Goal: Information Seeking & Learning: Check status

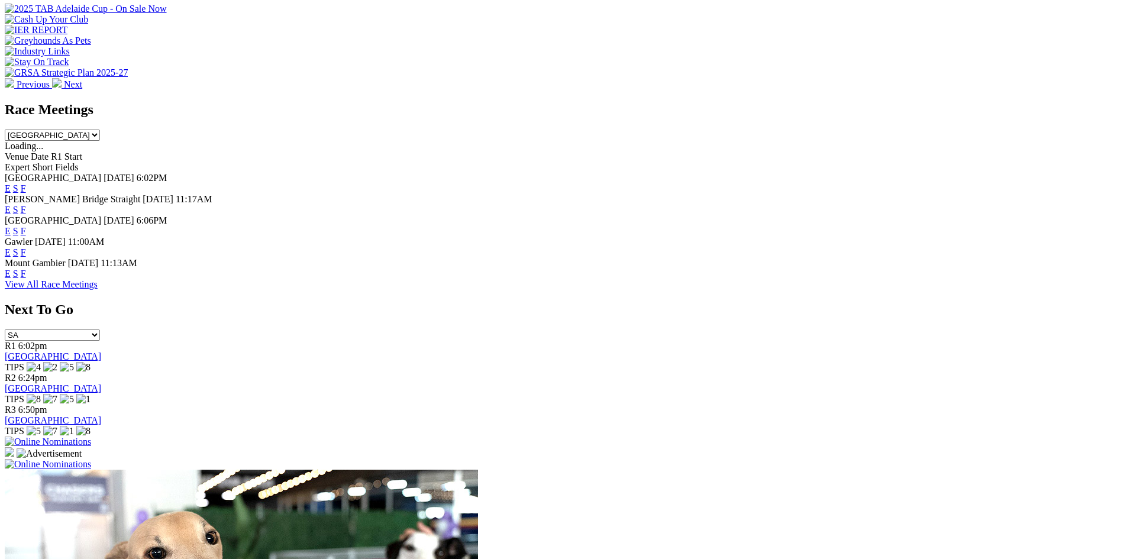
scroll to position [355, 0]
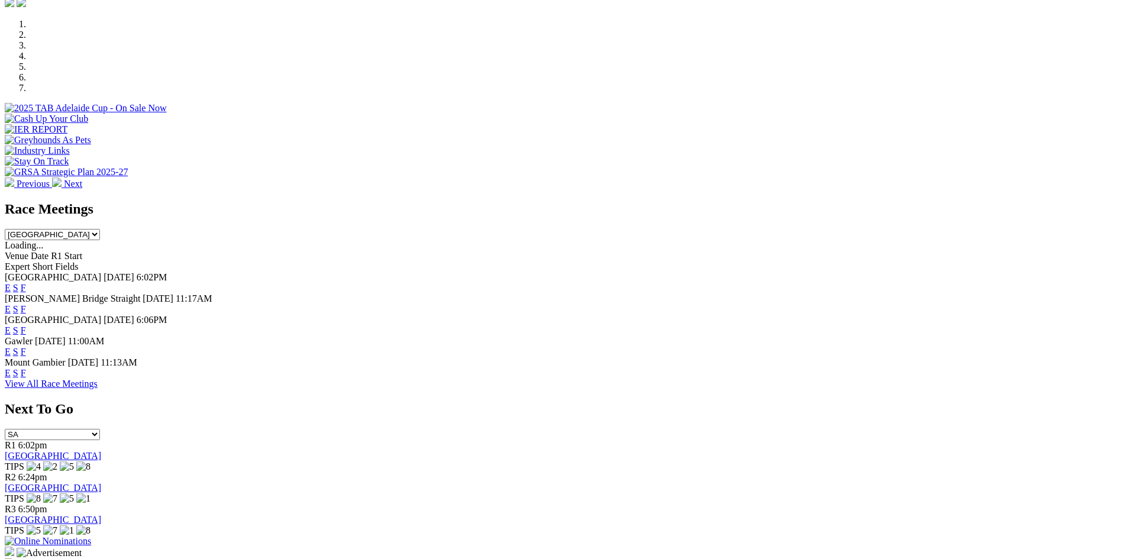
click at [26, 283] on link "F" at bounding box center [23, 288] width 5 height 10
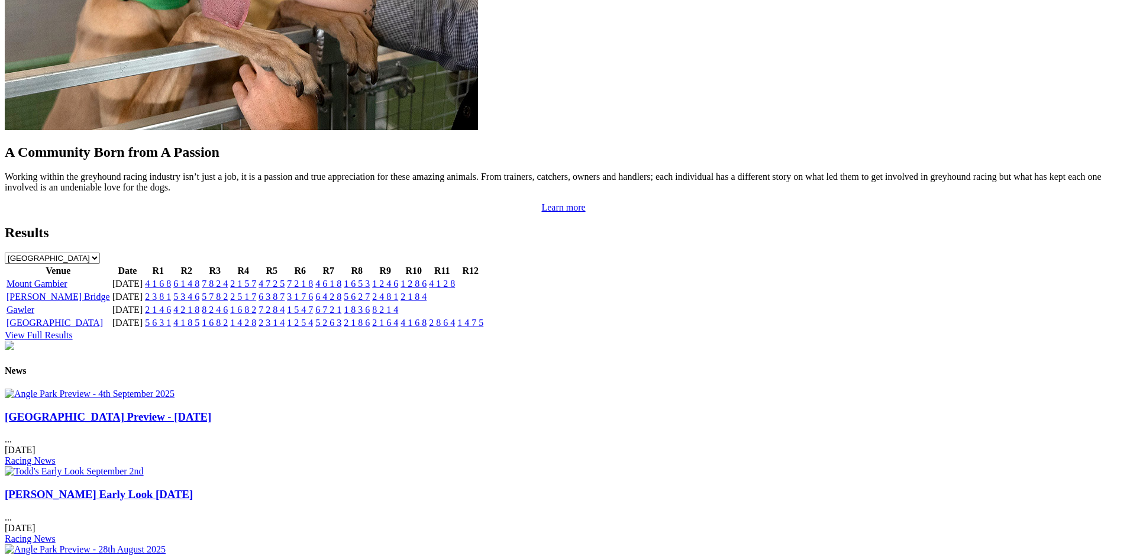
scroll to position [1302, 0]
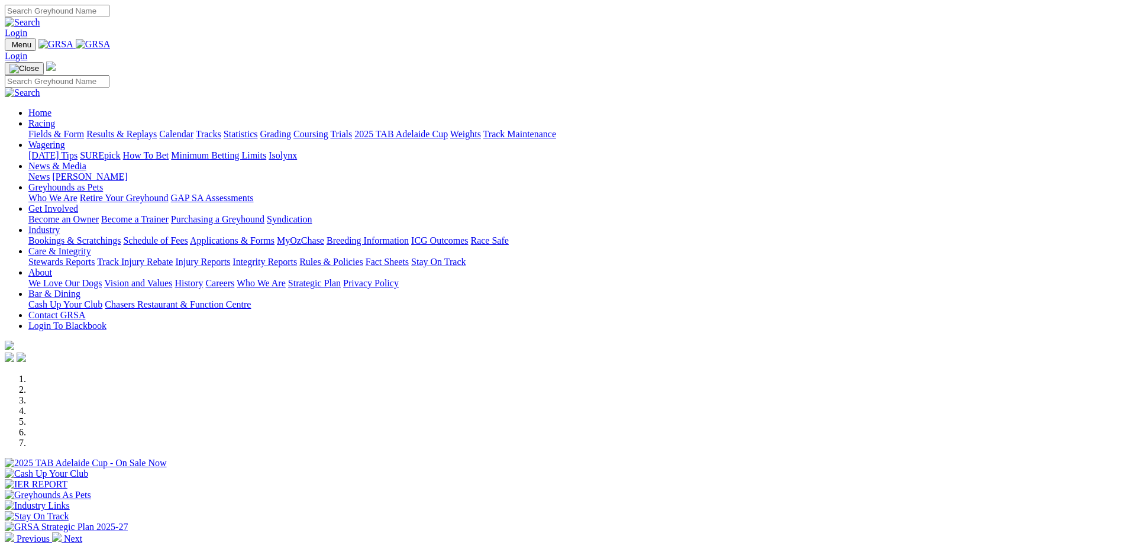
scroll to position [237, 0]
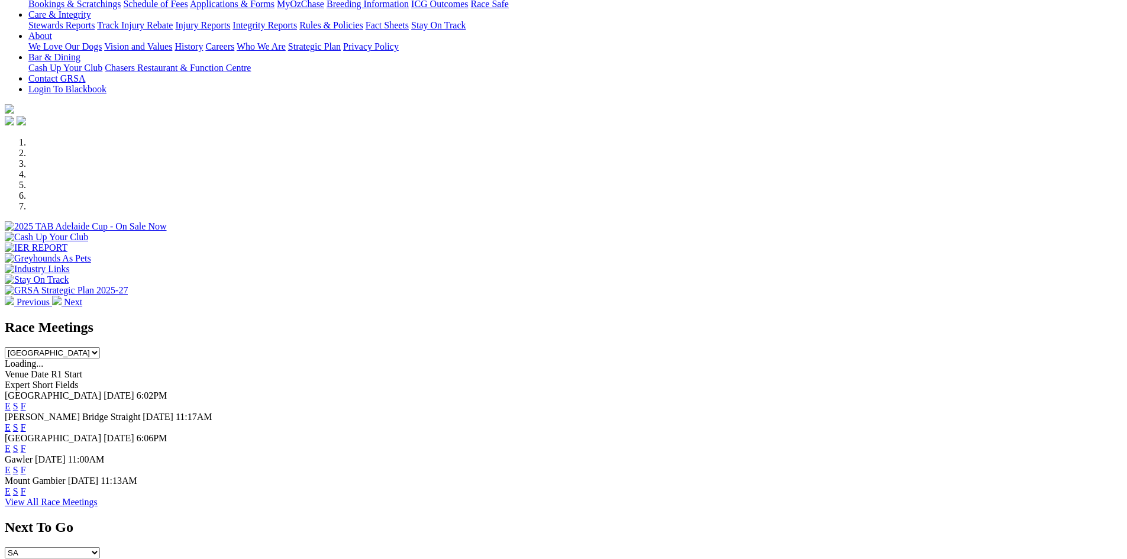
click at [26, 486] on link "F" at bounding box center [23, 491] width 5 height 10
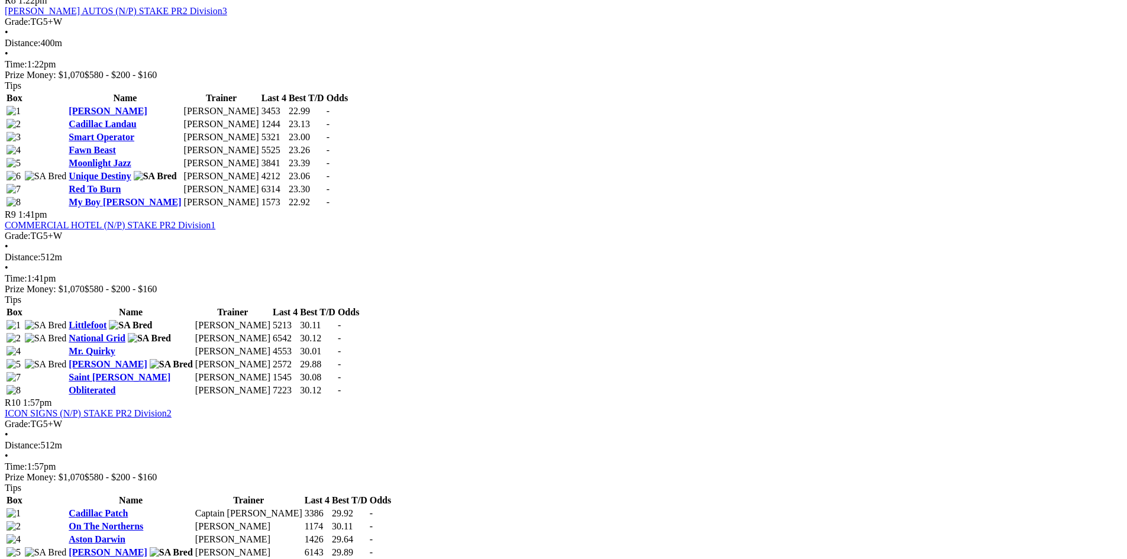
scroll to position [2105, 0]
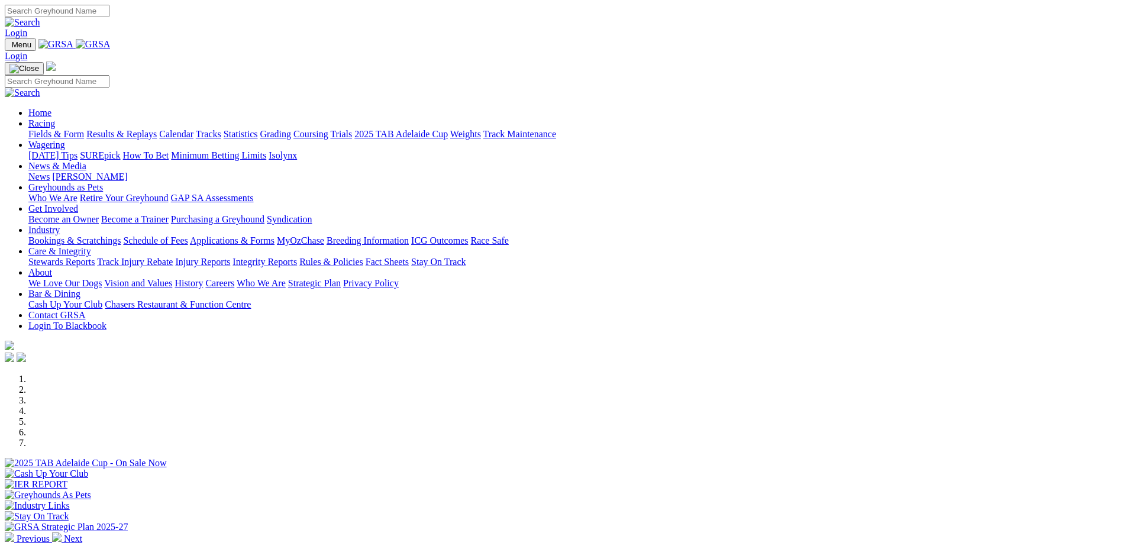
scroll to position [237, 0]
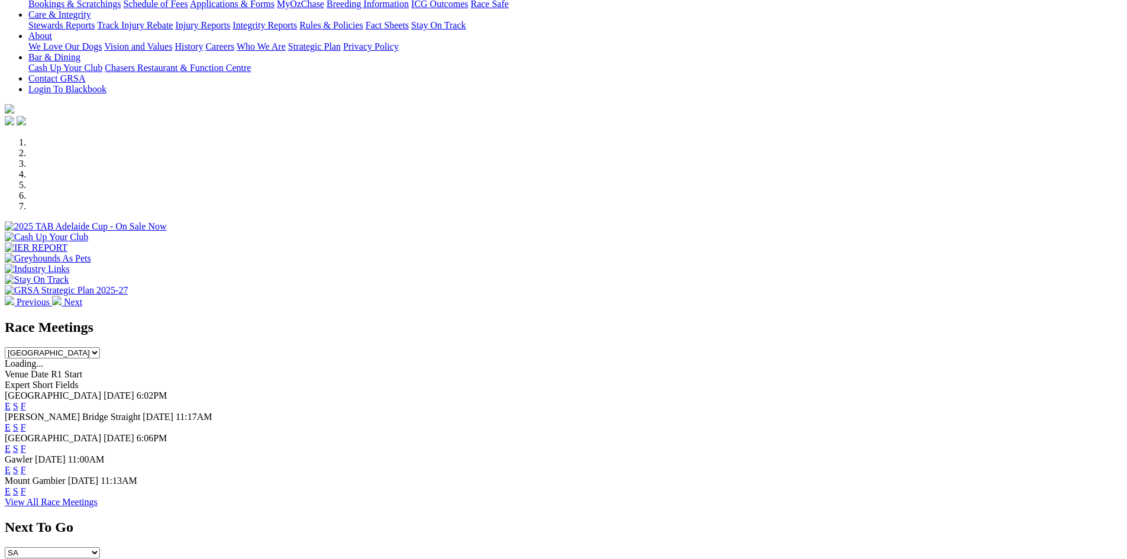
click at [26, 486] on link "F" at bounding box center [23, 491] width 5 height 10
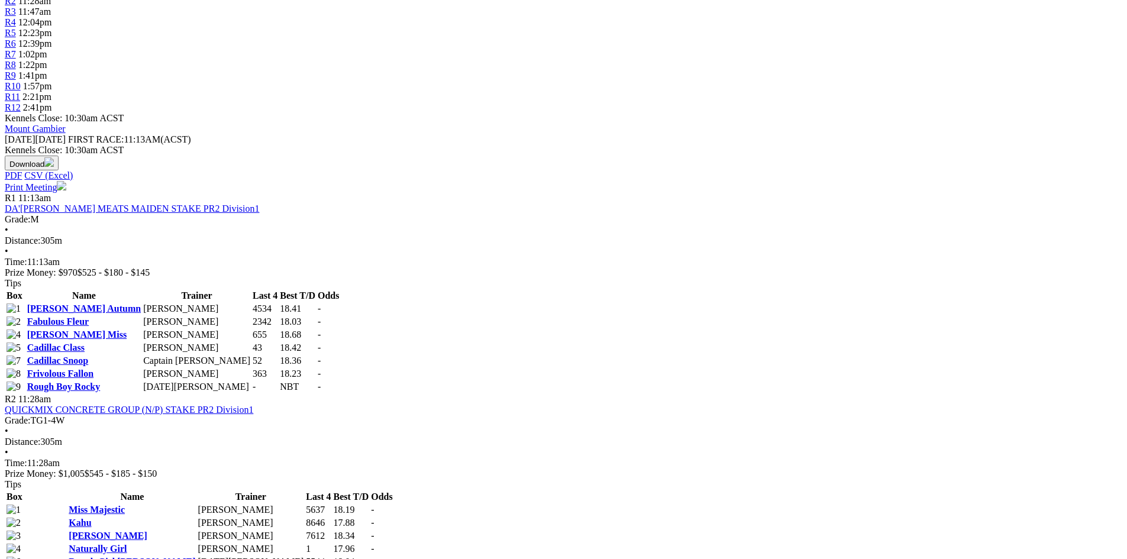
scroll to position [414, 0]
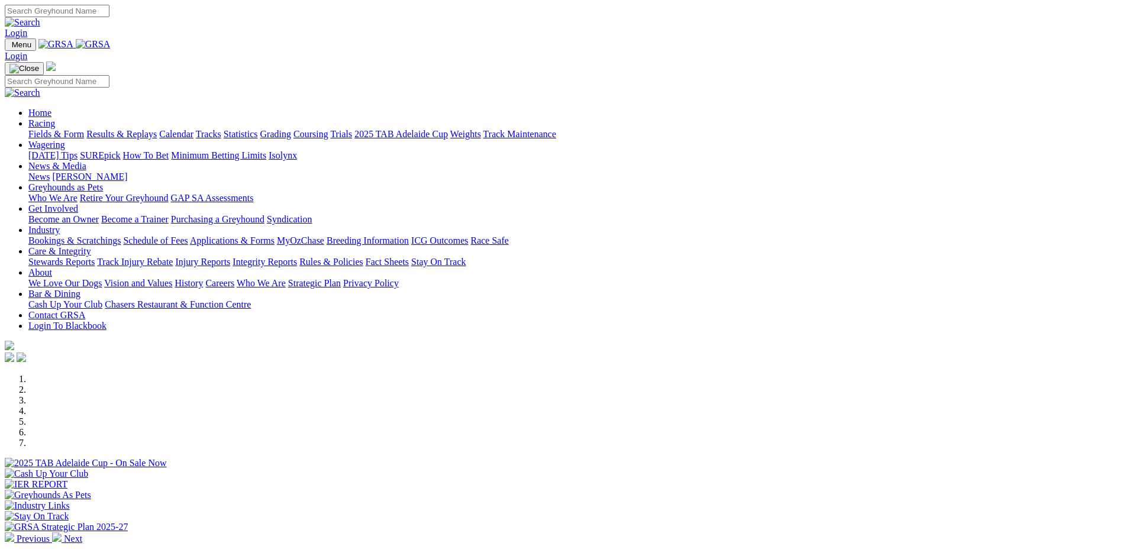
scroll to position [237, 0]
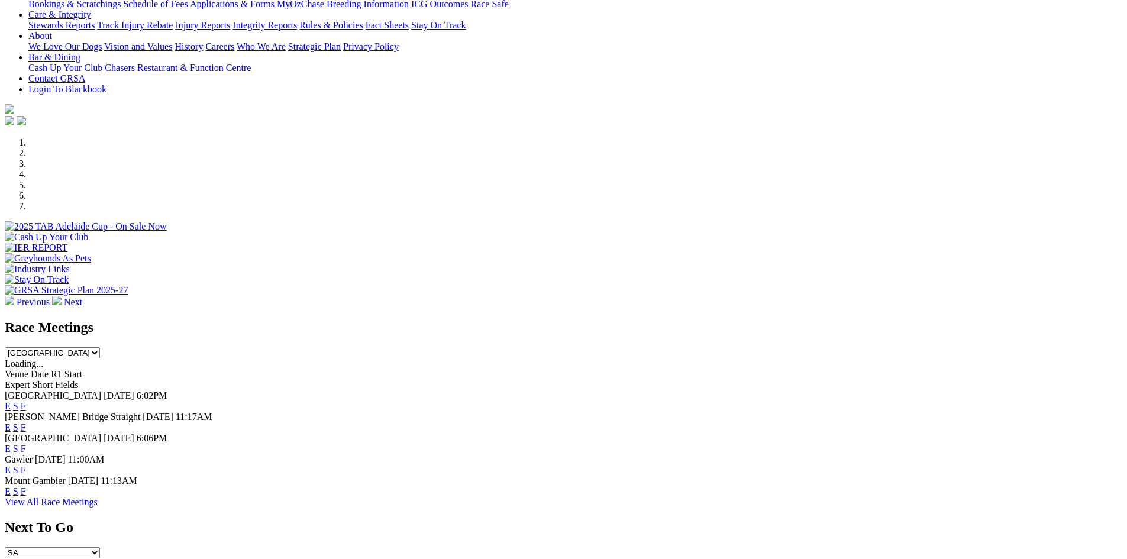
click at [26, 422] on link "F" at bounding box center [23, 427] width 5 height 10
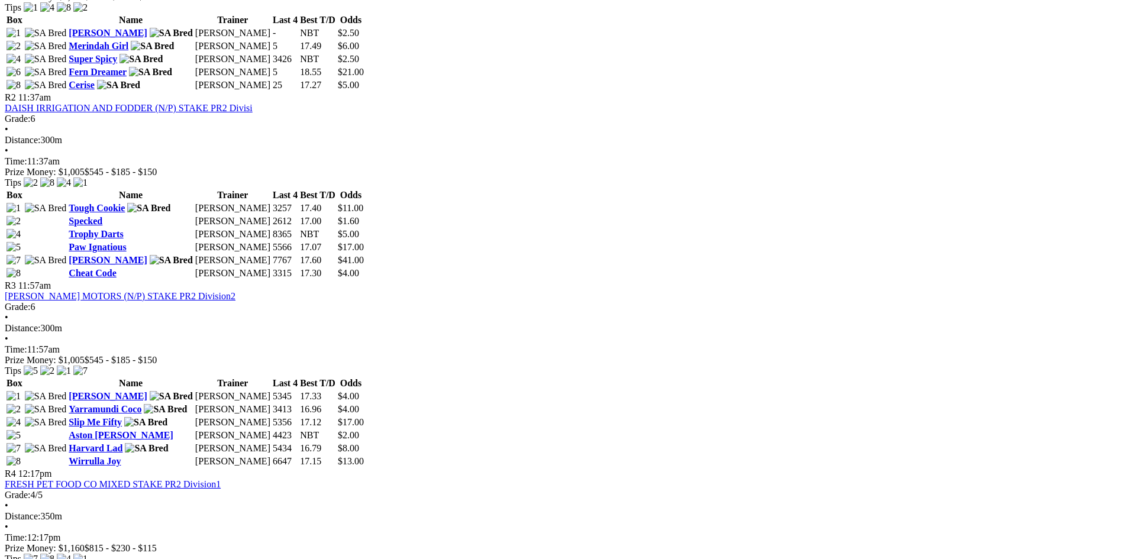
scroll to position [710, 0]
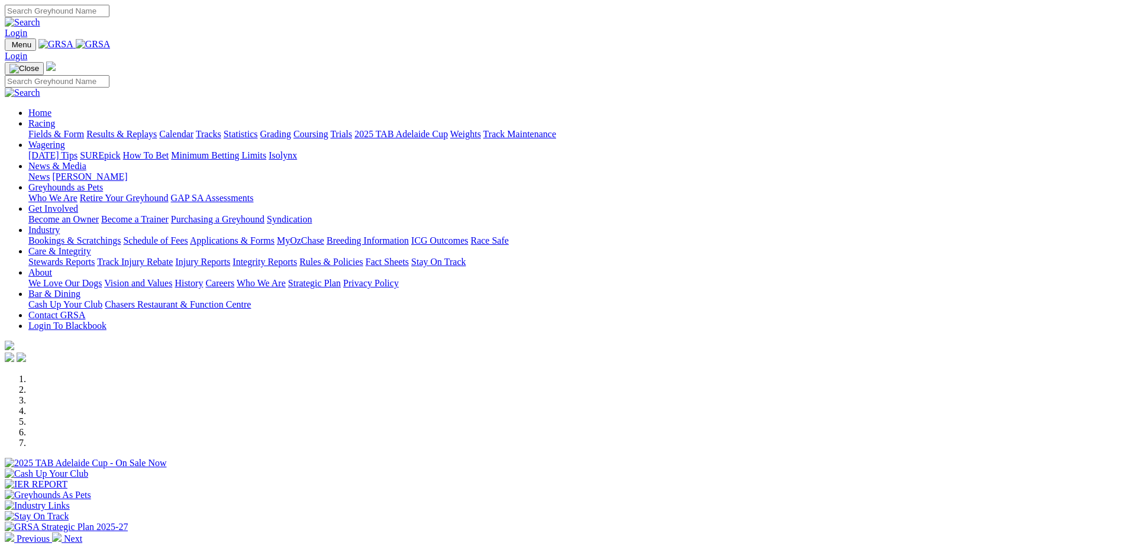
scroll to position [237, 0]
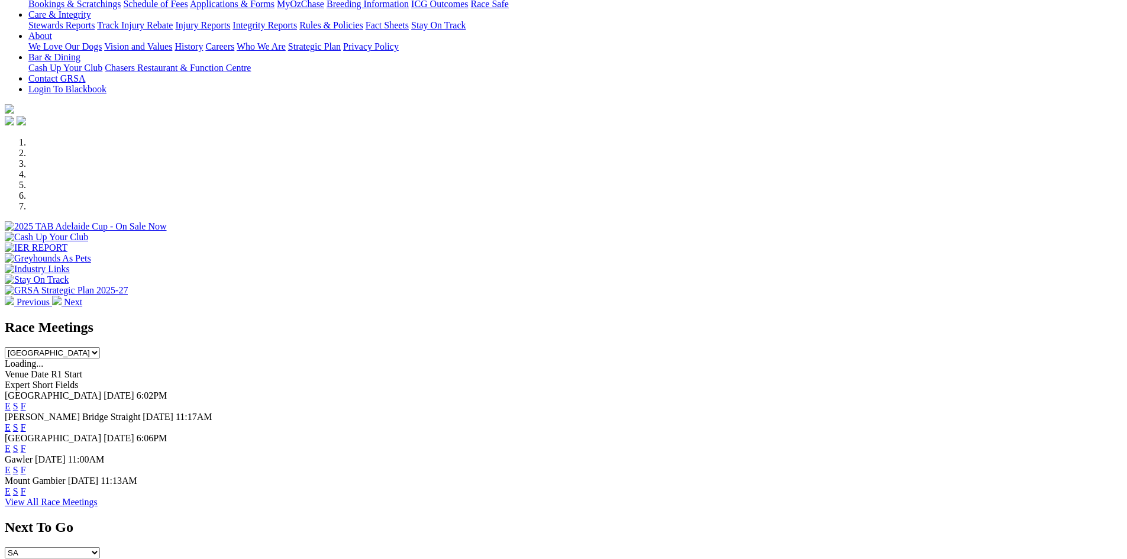
click at [26, 465] on link "F" at bounding box center [23, 470] width 5 height 10
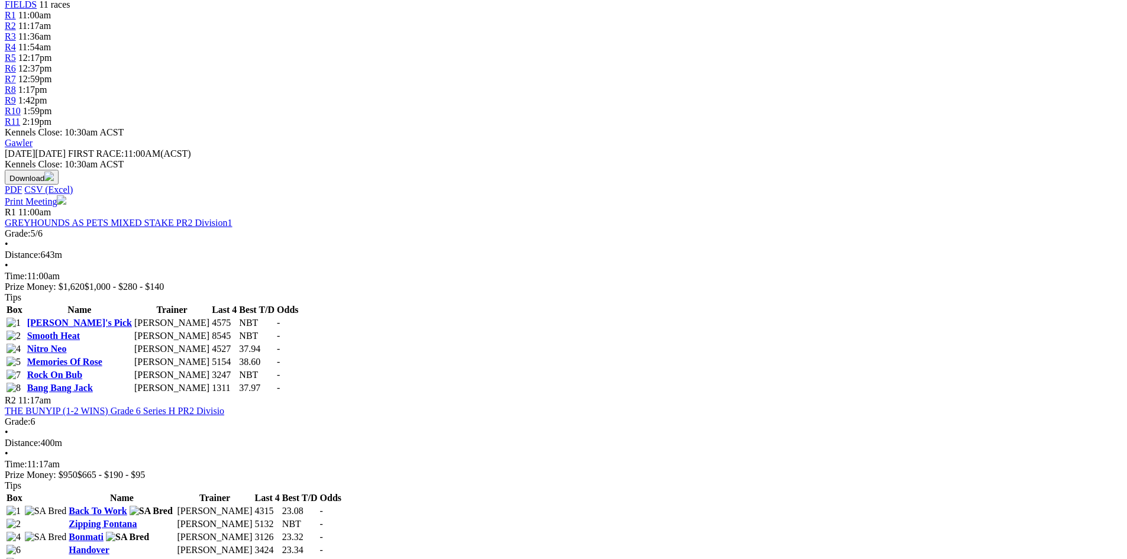
scroll to position [414, 0]
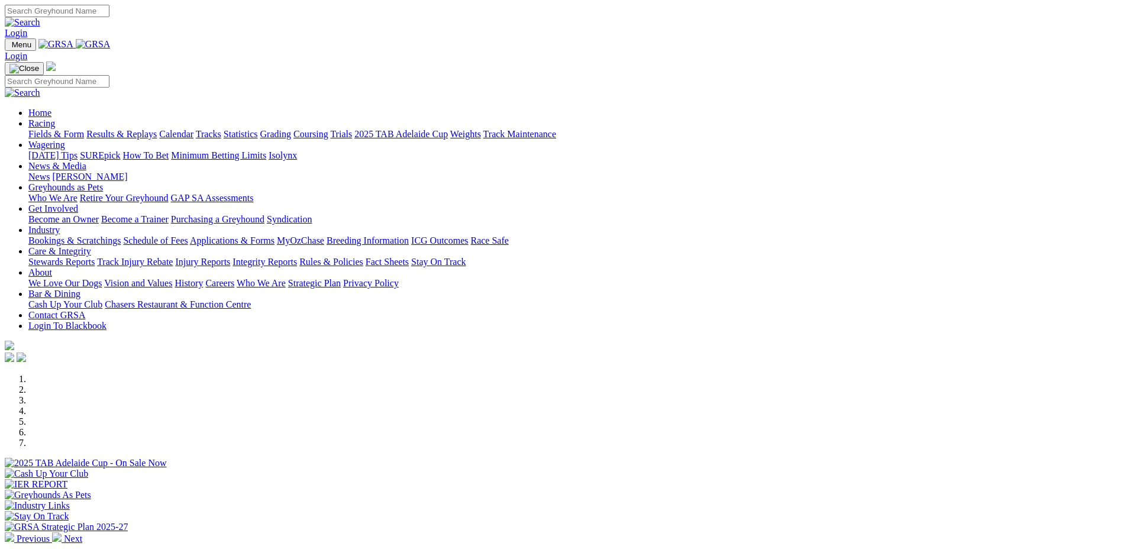
scroll to position [237, 0]
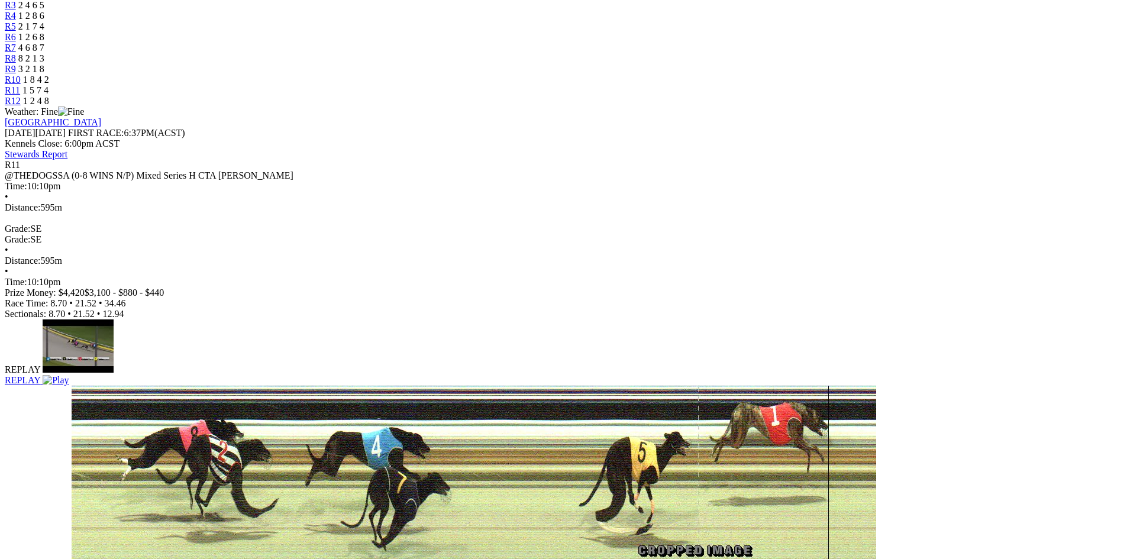
scroll to position [473, 0]
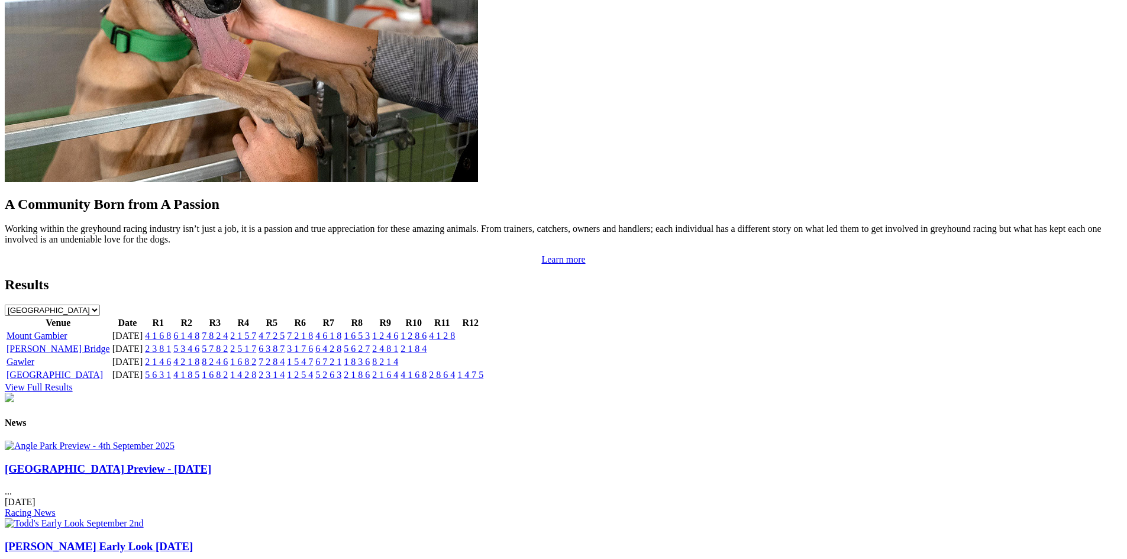
scroll to position [761, 0]
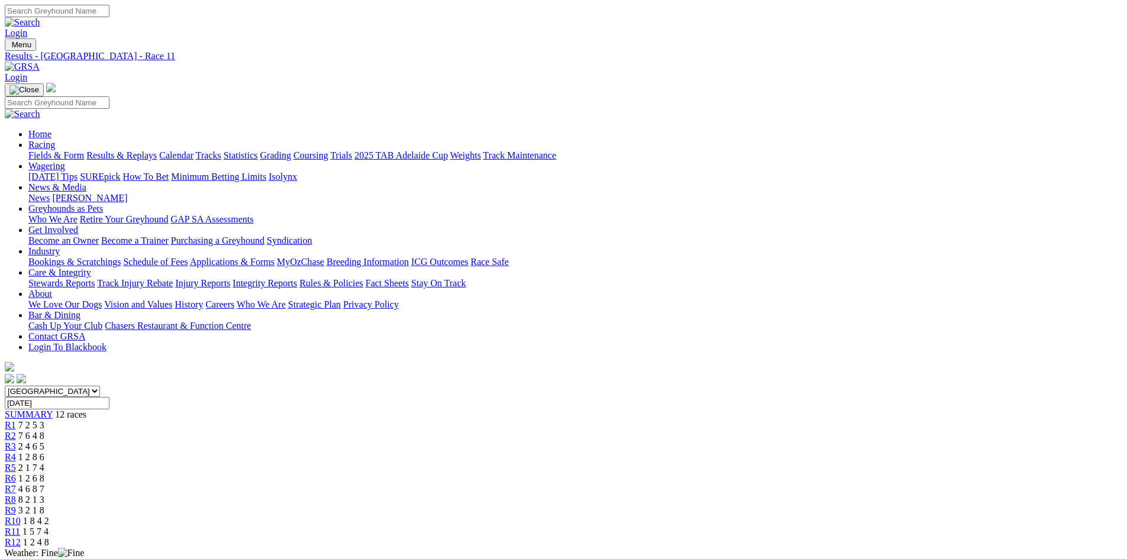
click at [40, 62] on img at bounding box center [22, 67] width 35 height 11
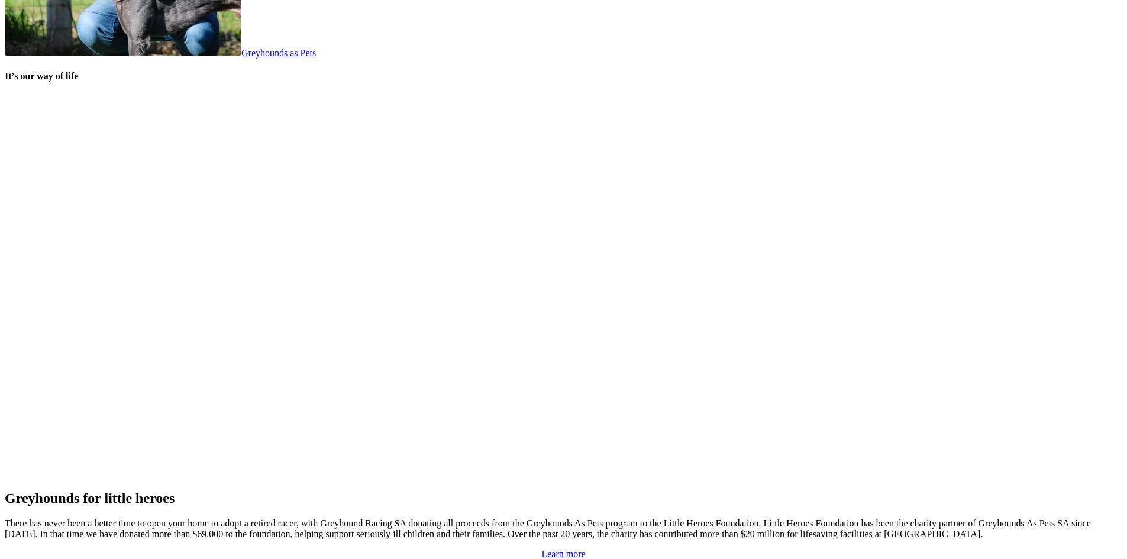
scroll to position [2418, 0]
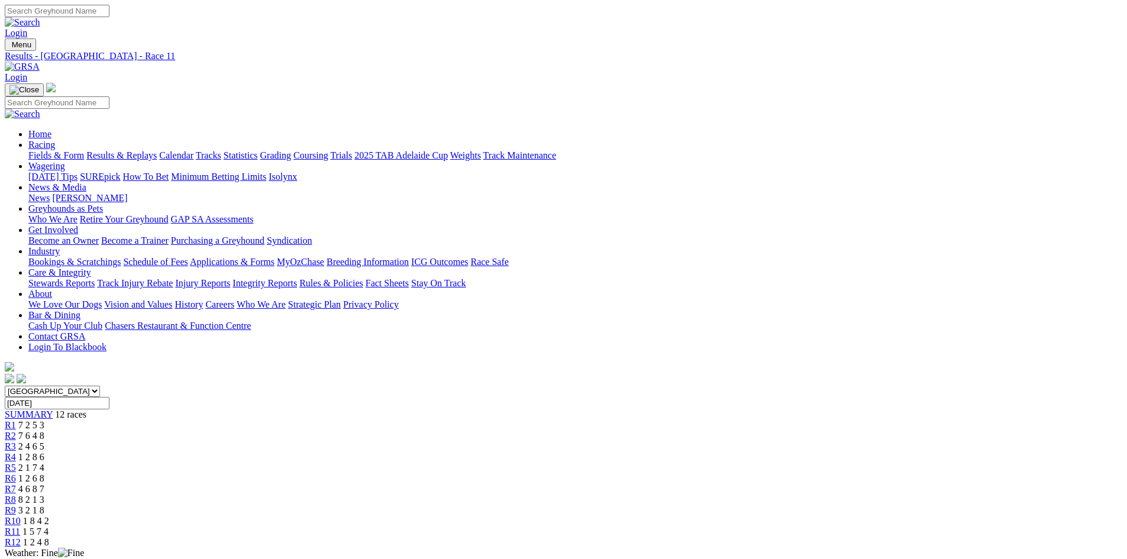
click at [234, 56] on div "Menu Results - [GEOGRAPHIC_DATA] - Race 11 Login Home Racing Fields & Form Resu…" at bounding box center [564, 211] width 1118 height 347
click at [40, 62] on img at bounding box center [22, 67] width 35 height 11
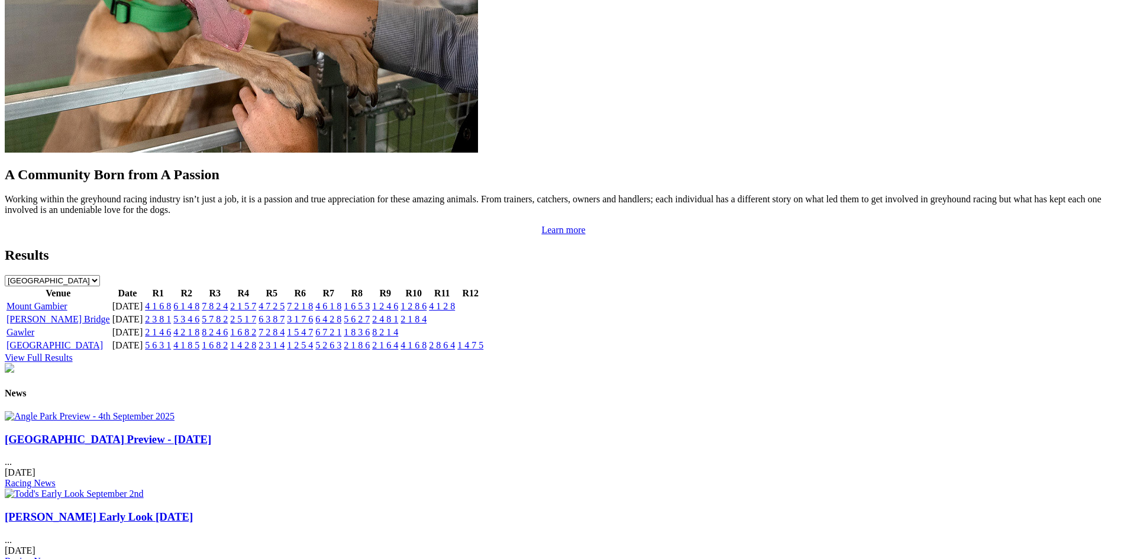
scroll to position [1065, 0]
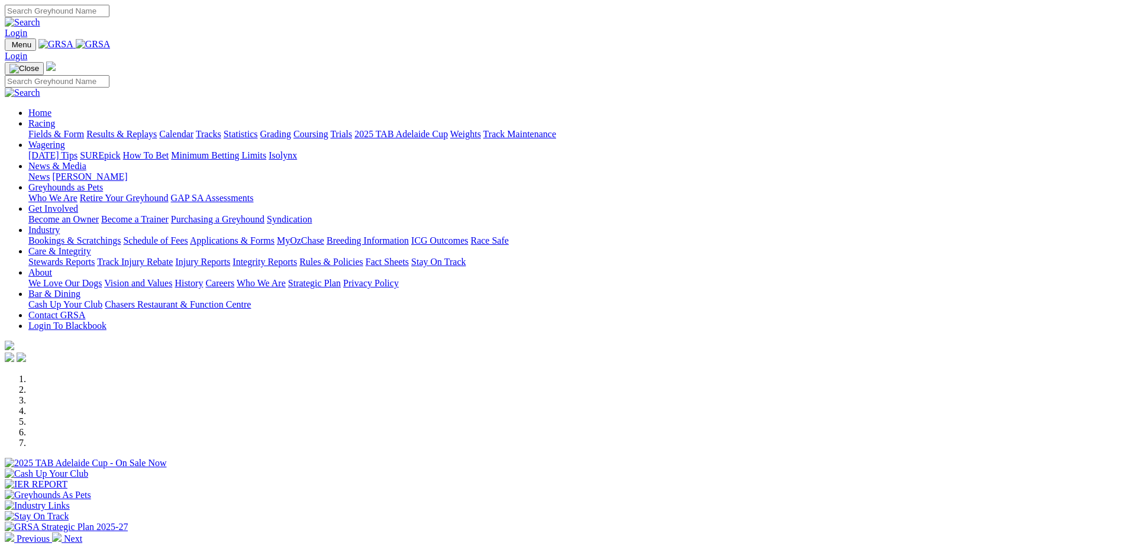
click at [306, 5] on div "Login" at bounding box center [564, 22] width 1118 height 34
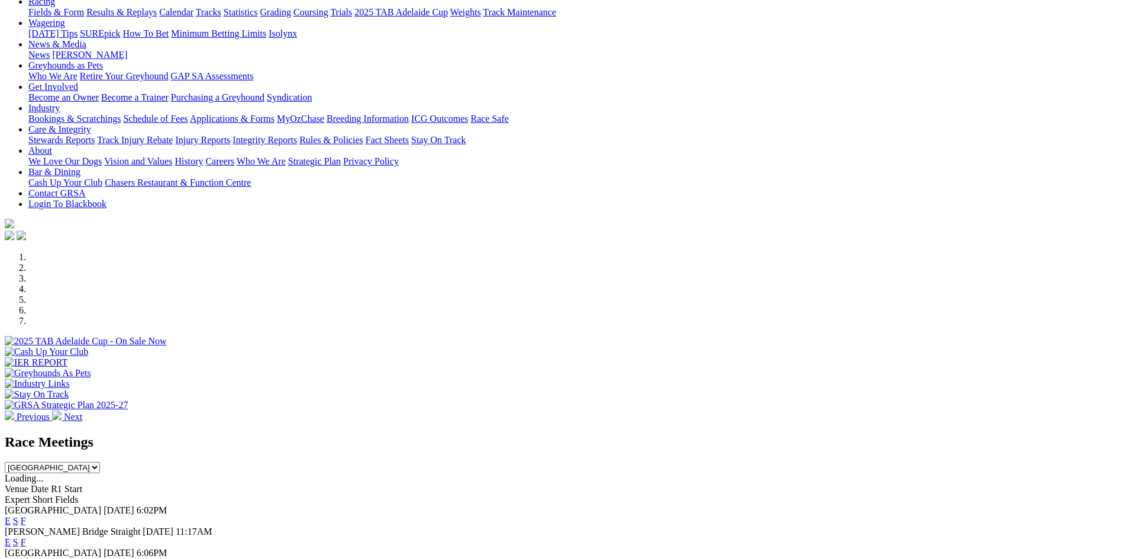
scroll to position [237, 0]
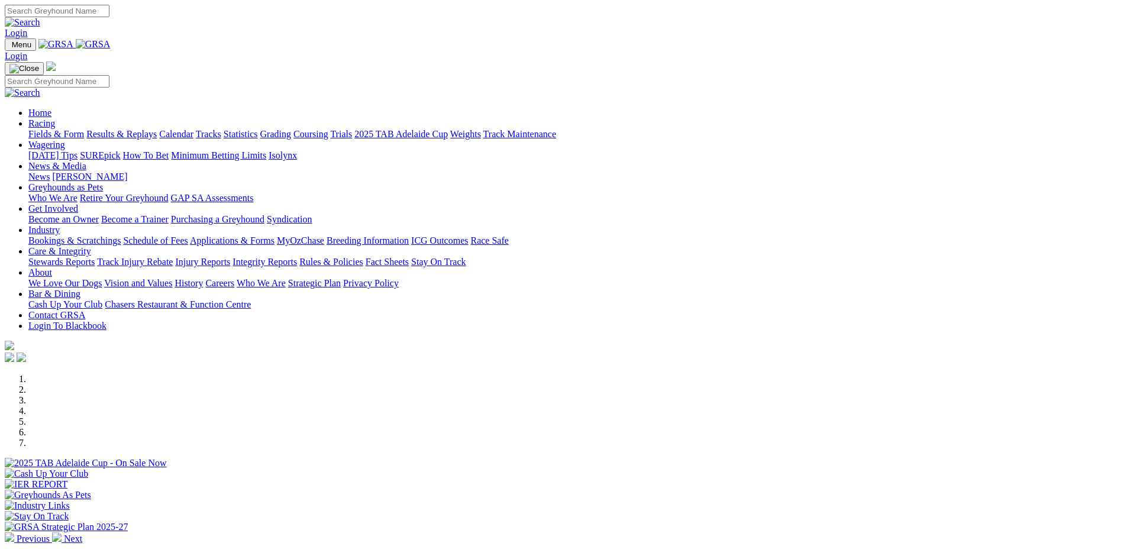
scroll to position [237, 0]
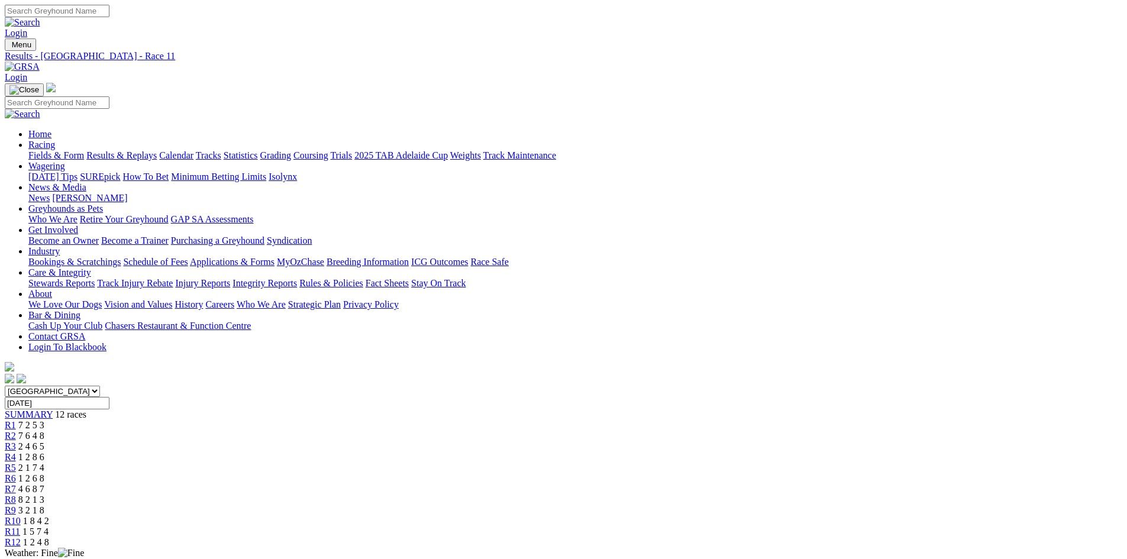
click at [40, 62] on img at bounding box center [22, 67] width 35 height 11
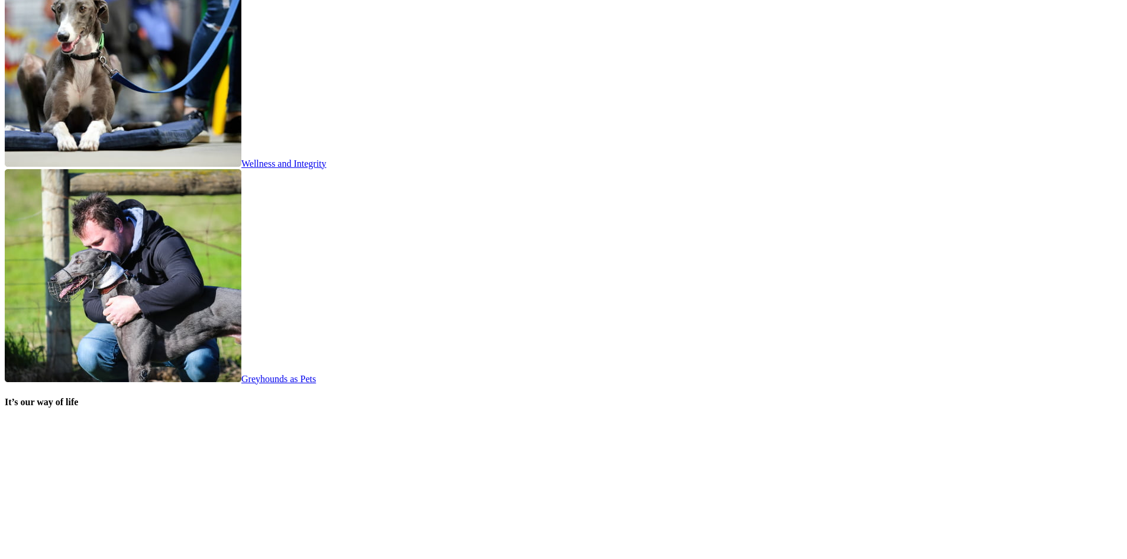
scroll to position [1716, 0]
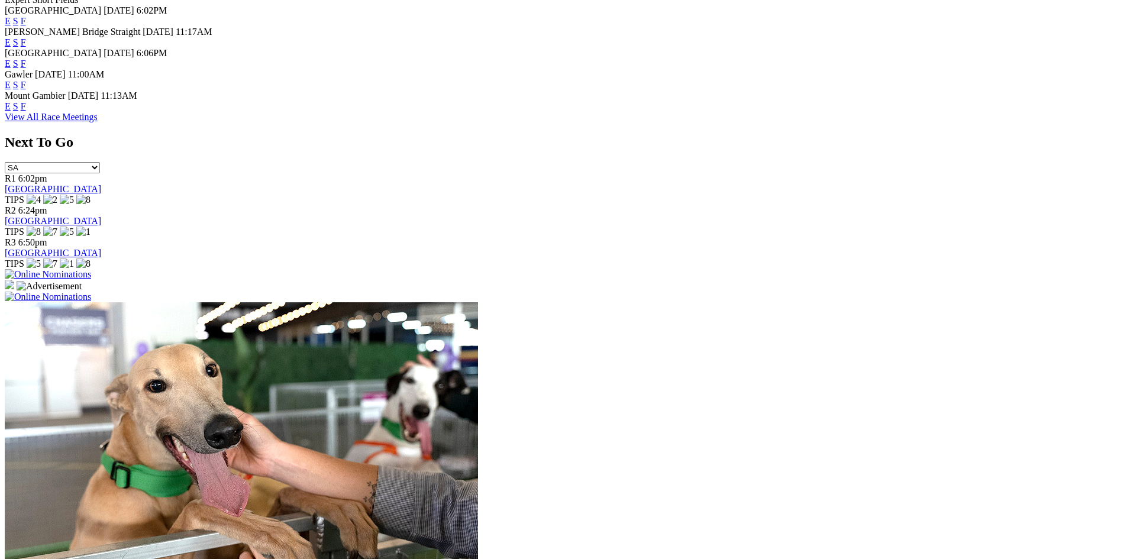
scroll to position [472, 0]
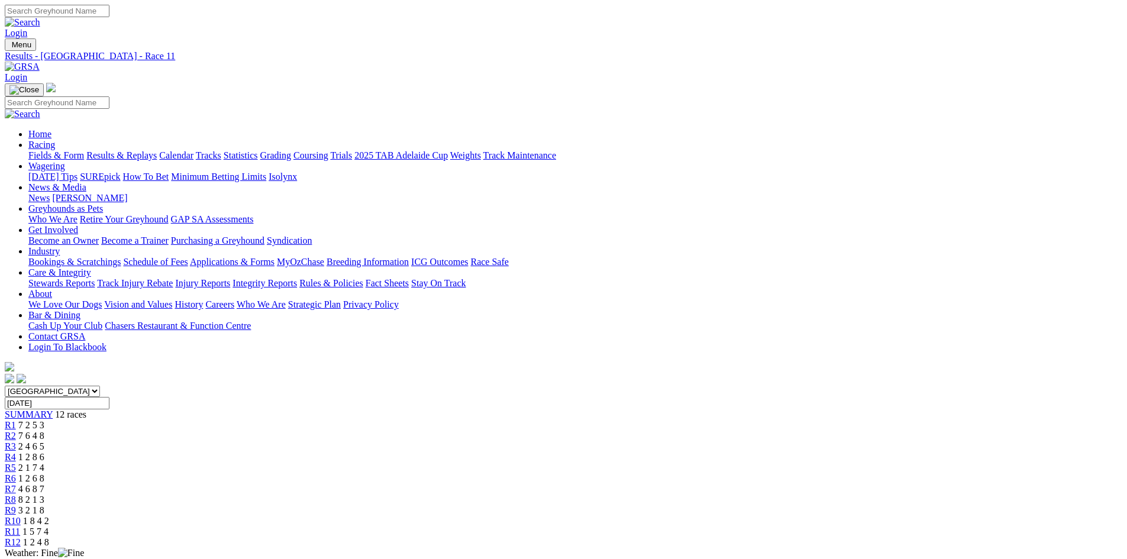
click at [40, 62] on img at bounding box center [22, 67] width 35 height 11
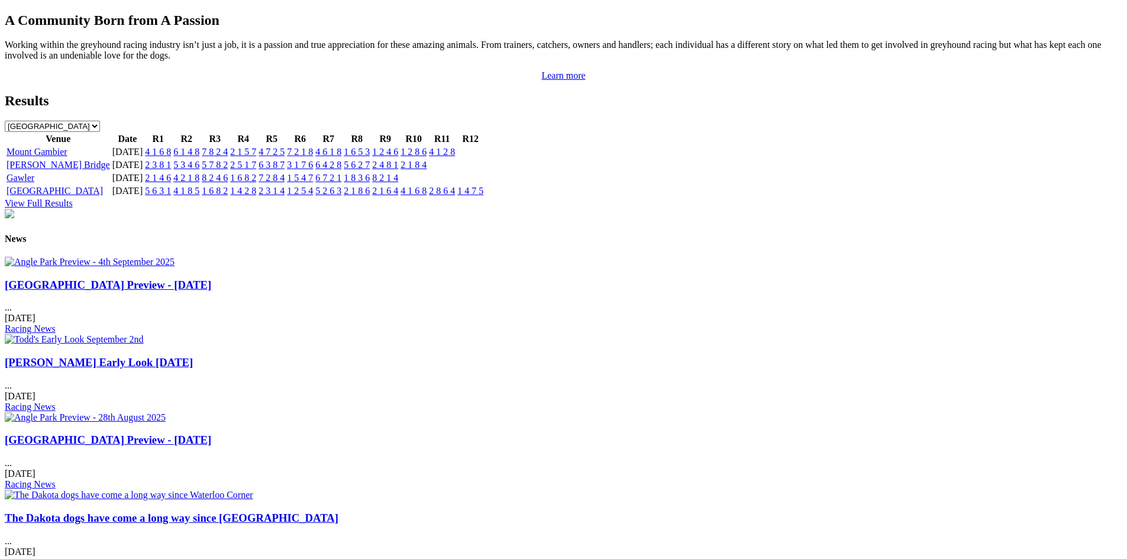
scroll to position [1242, 0]
